Goal: Information Seeking & Learning: Understand process/instructions

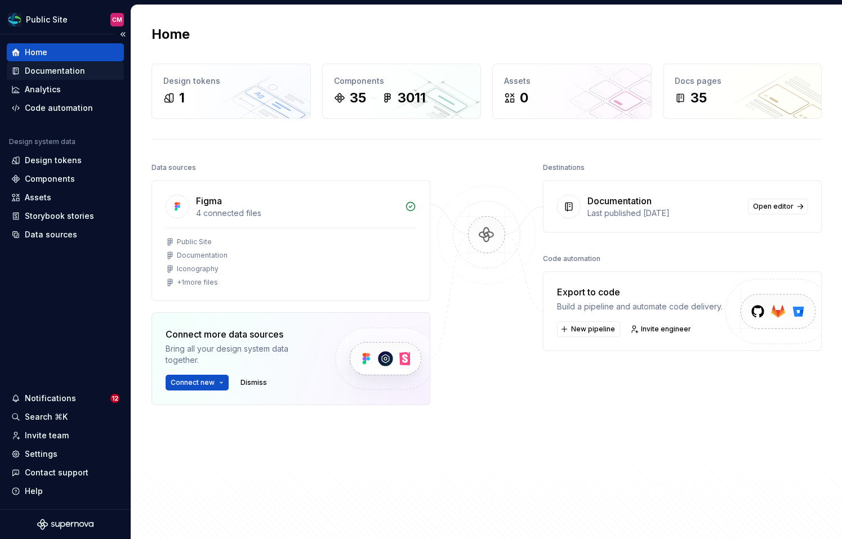
click at [66, 72] on div "Documentation" at bounding box center [55, 70] width 60 height 11
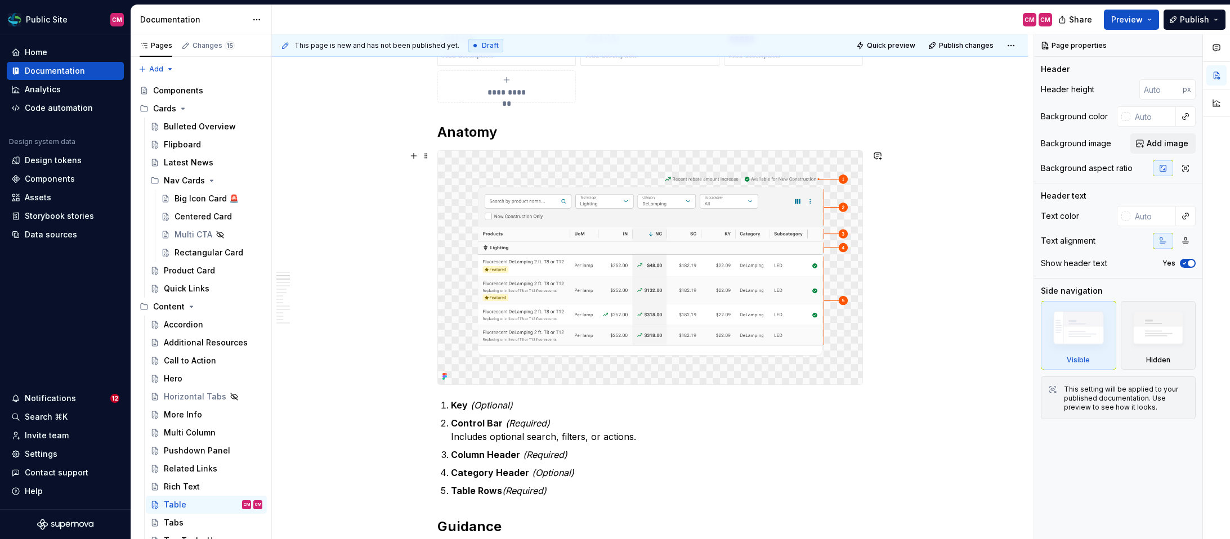
scroll to position [480, 0]
click at [586, 291] on img at bounding box center [650, 266] width 425 height 234
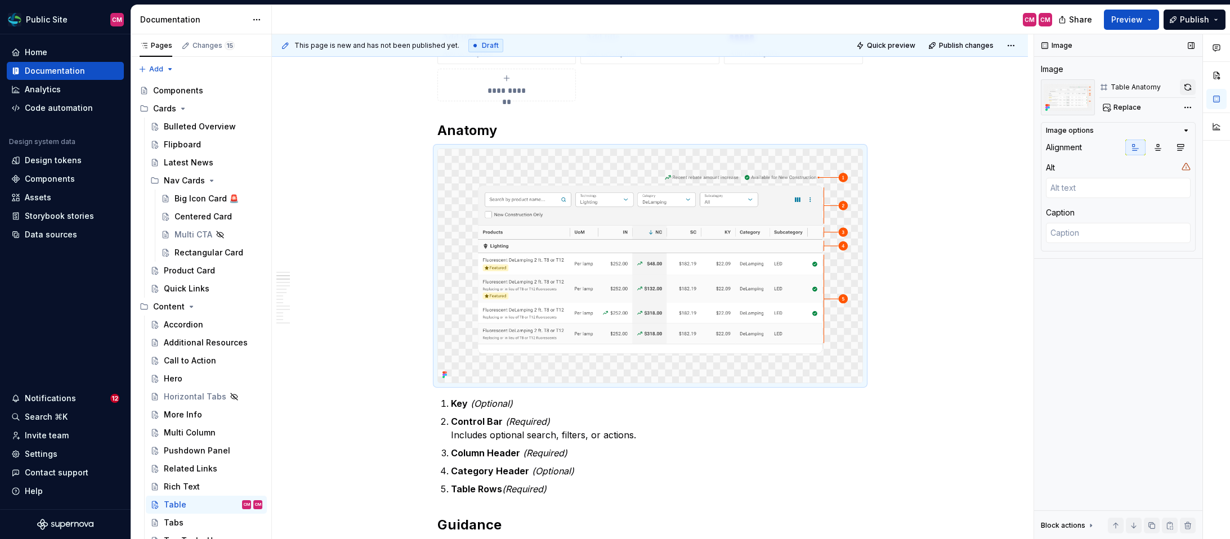
click at [841, 86] on button "button" at bounding box center [1188, 87] width 16 height 16
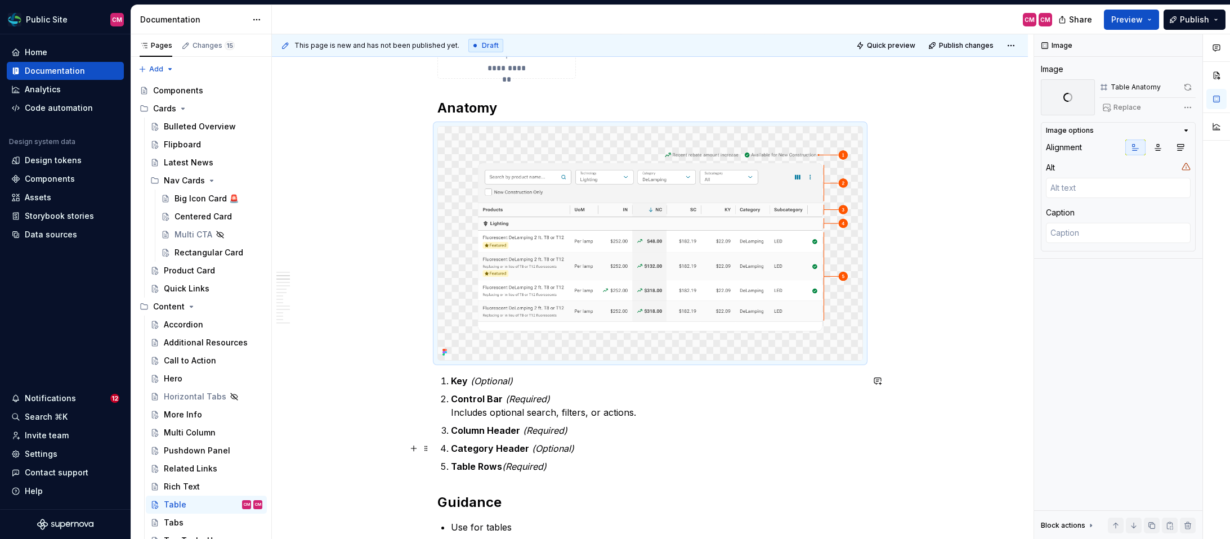
type textarea "*"
click at [562, 458] on ol "Key (Optional) Control Bar (Required) Includes optional search, filters, or act…" at bounding box center [657, 423] width 412 height 99
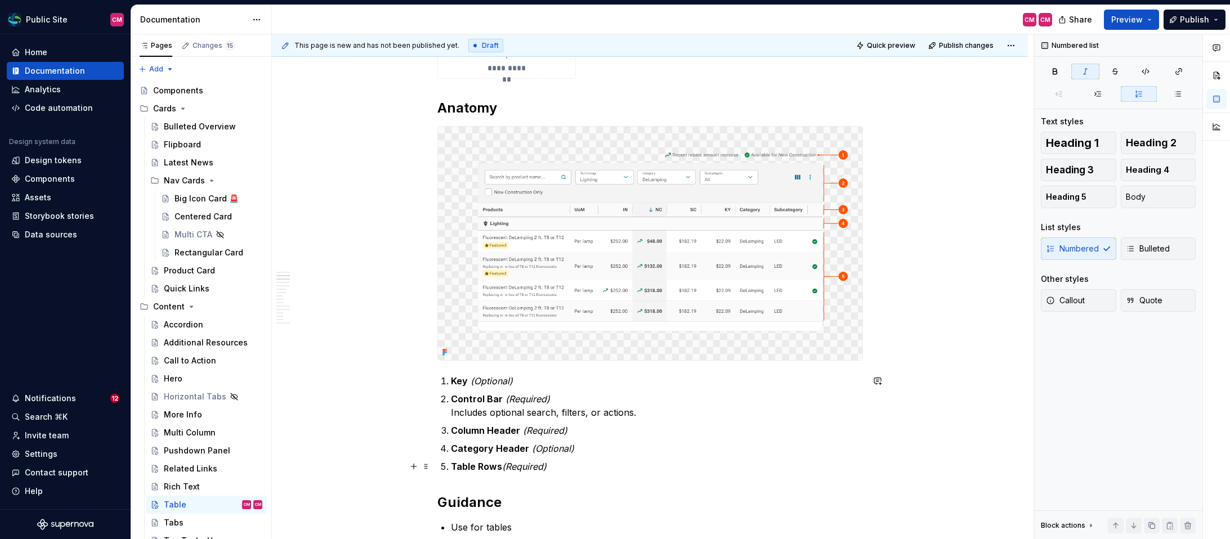
click at [560, 464] on p "Table Rows (Required)" at bounding box center [657, 467] width 412 height 14
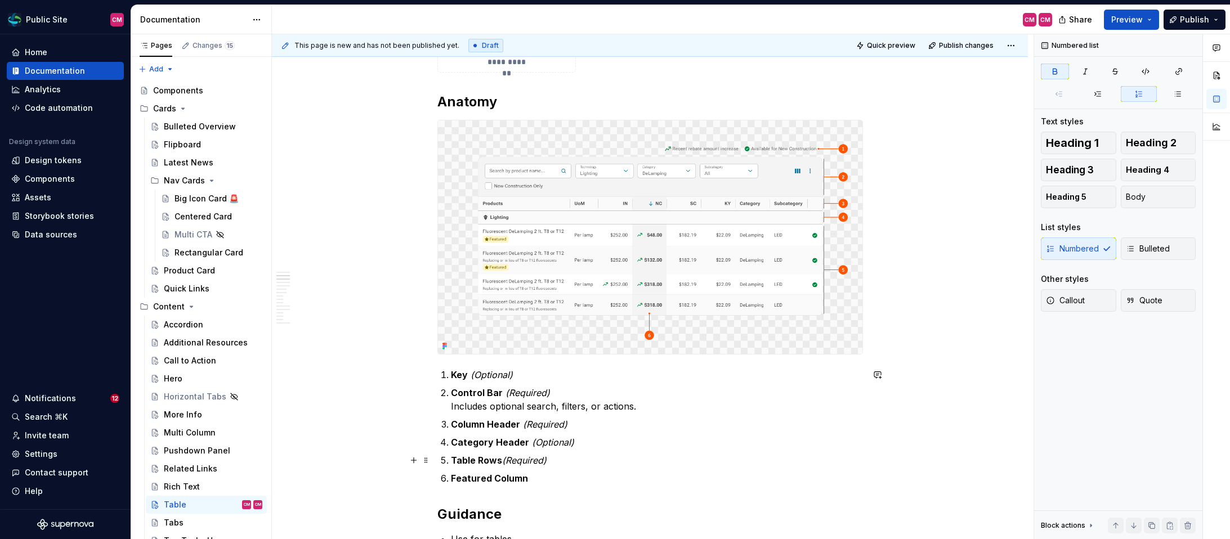
click at [559, 457] on p "Table Rows (Required)" at bounding box center [657, 461] width 412 height 14
click at [564, 480] on p "Featured Column" at bounding box center [657, 479] width 412 height 14
drag, startPoint x: 579, startPoint y: 477, endPoint x: 530, endPoint y: 475, distance: 49.0
click at [530, 475] on p "Featured Column (Optional)" at bounding box center [657, 479] width 412 height 14
click at [553, 480] on em "(Optional)" at bounding box center [549, 478] width 42 height 11
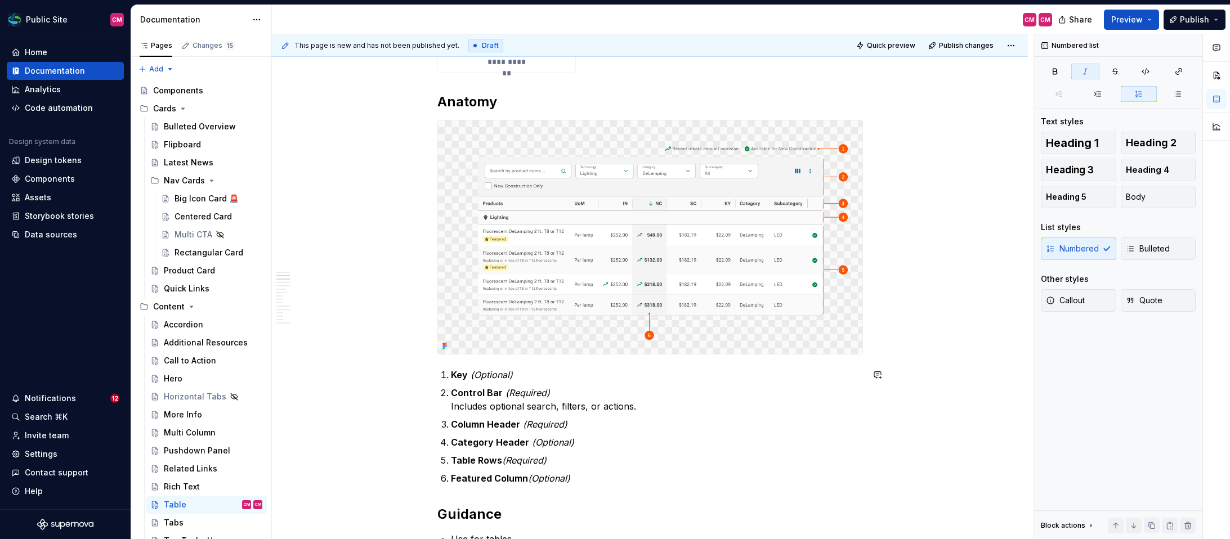
type textarea "*"
